Goal: Check status: Check status

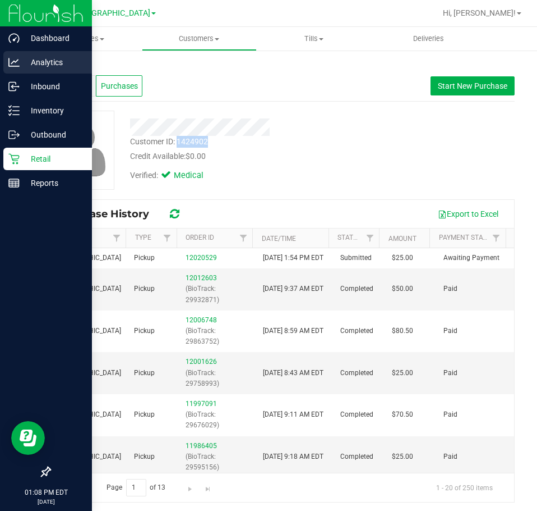
scroll to position [168, 0]
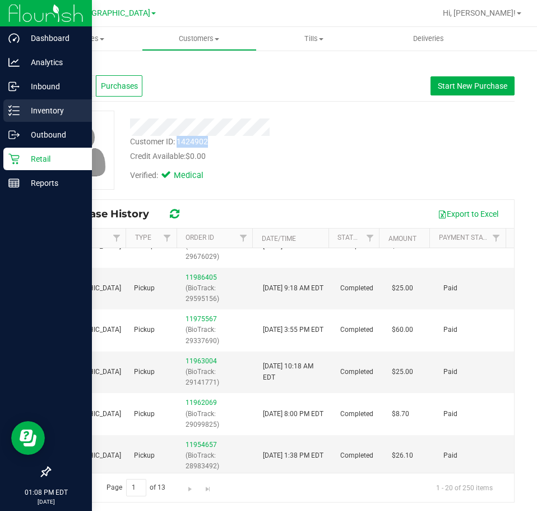
click at [42, 115] on p "Inventory" at bounding box center [53, 110] width 67 height 13
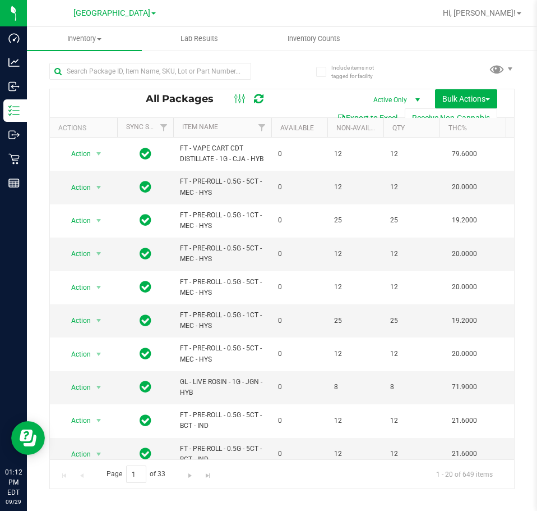
click at [346, 12] on div at bounding box center [318, 13] width 235 height 22
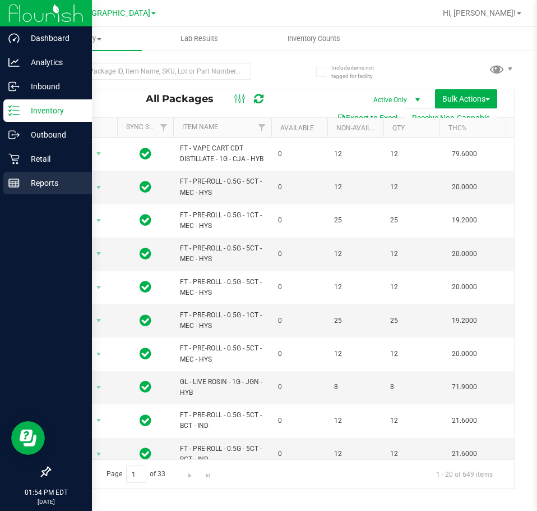
click at [45, 184] on p "Reports" at bounding box center [53, 182] width 67 height 13
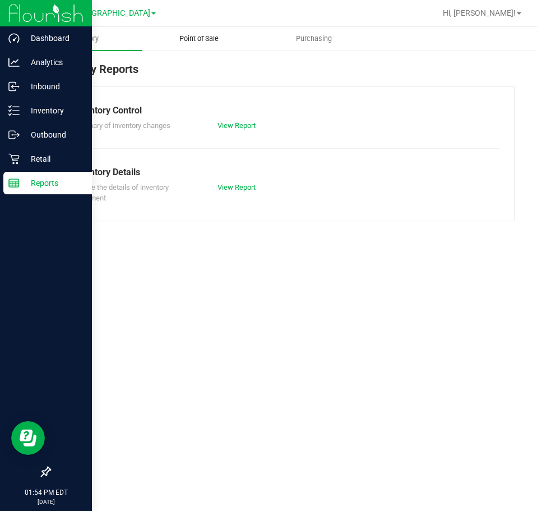
click at [205, 38] on span "Point of Sale" at bounding box center [199, 39] width 70 height 10
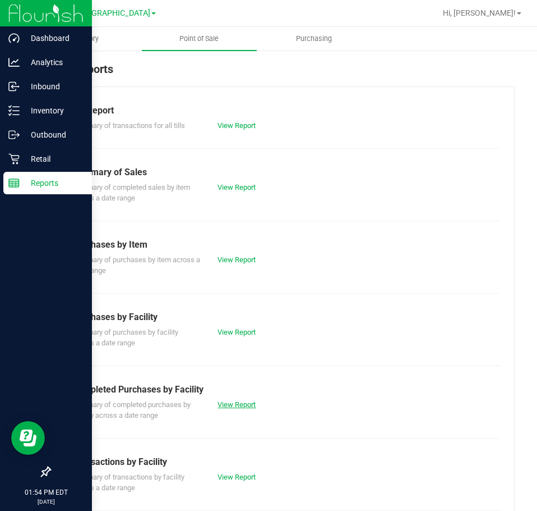
click at [240, 401] on link "View Report" at bounding box center [237, 404] width 38 height 8
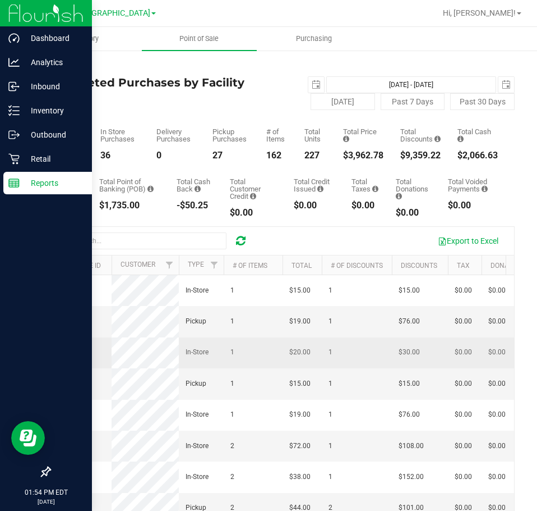
click at [77, 356] on span "12024958" at bounding box center [72, 352] width 31 height 8
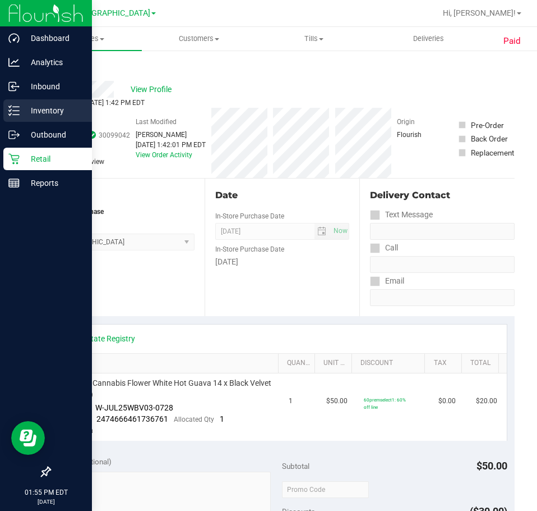
click at [50, 105] on p "Inventory" at bounding box center [53, 110] width 67 height 13
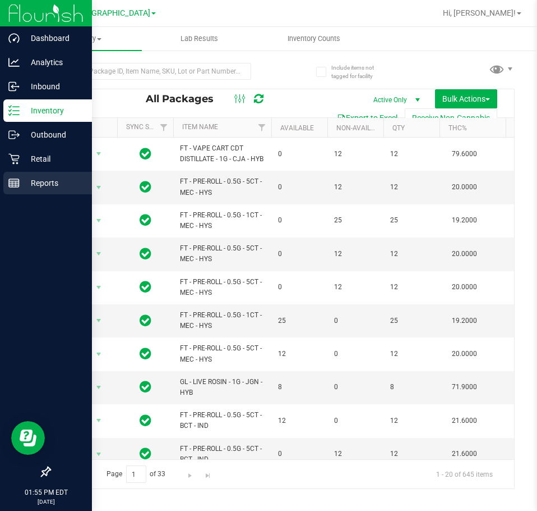
click at [33, 182] on p "Reports" at bounding box center [53, 182] width 67 height 13
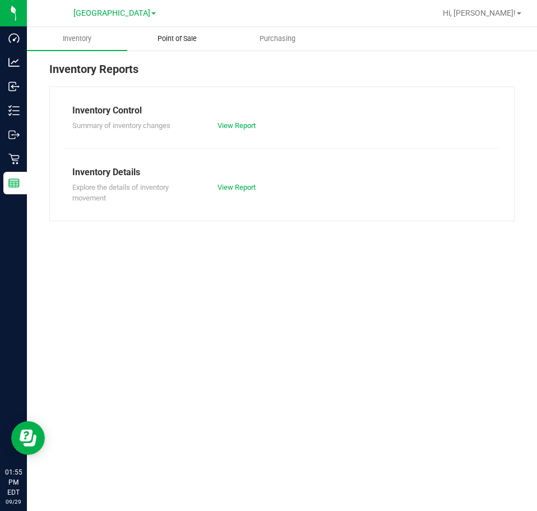
click at [188, 40] on span "Point of Sale" at bounding box center [177, 39] width 70 height 10
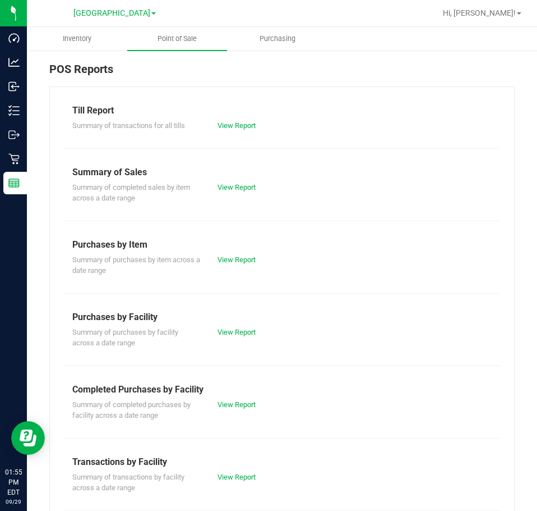
click at [248, 408] on div "View Report" at bounding box center [245, 404] width 73 height 11
click at [243, 403] on link "View Report" at bounding box center [237, 404] width 38 height 8
